Goal: Task Accomplishment & Management: Manage account settings

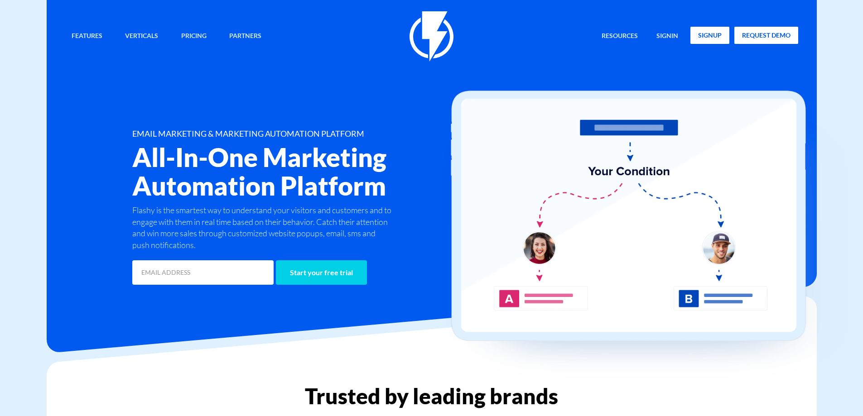
drag, startPoint x: 0, startPoint y: 0, endPoint x: 711, endPoint y: 35, distance: 712.0
click at [711, 35] on link "signup" at bounding box center [709, 35] width 39 height 17
click at [680, 32] on link "signin" at bounding box center [667, 36] width 35 height 19
click at [669, 34] on link "signin" at bounding box center [667, 36] width 35 height 19
